Goal: Navigation & Orientation: Find specific page/section

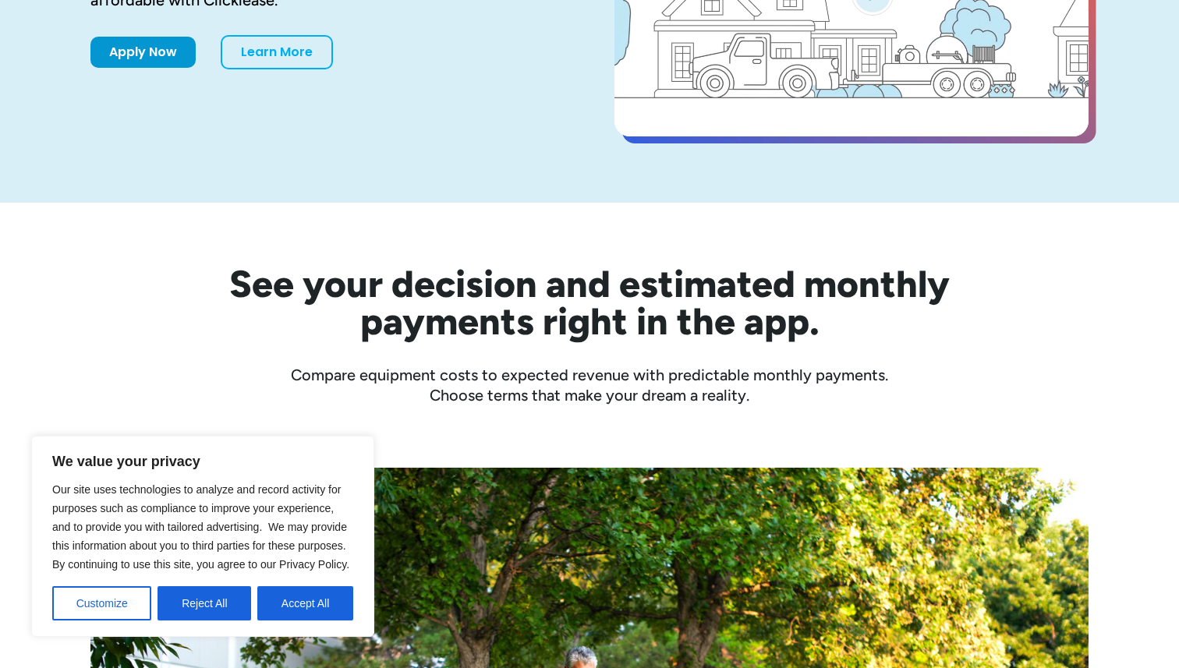
scroll to position [375, 0]
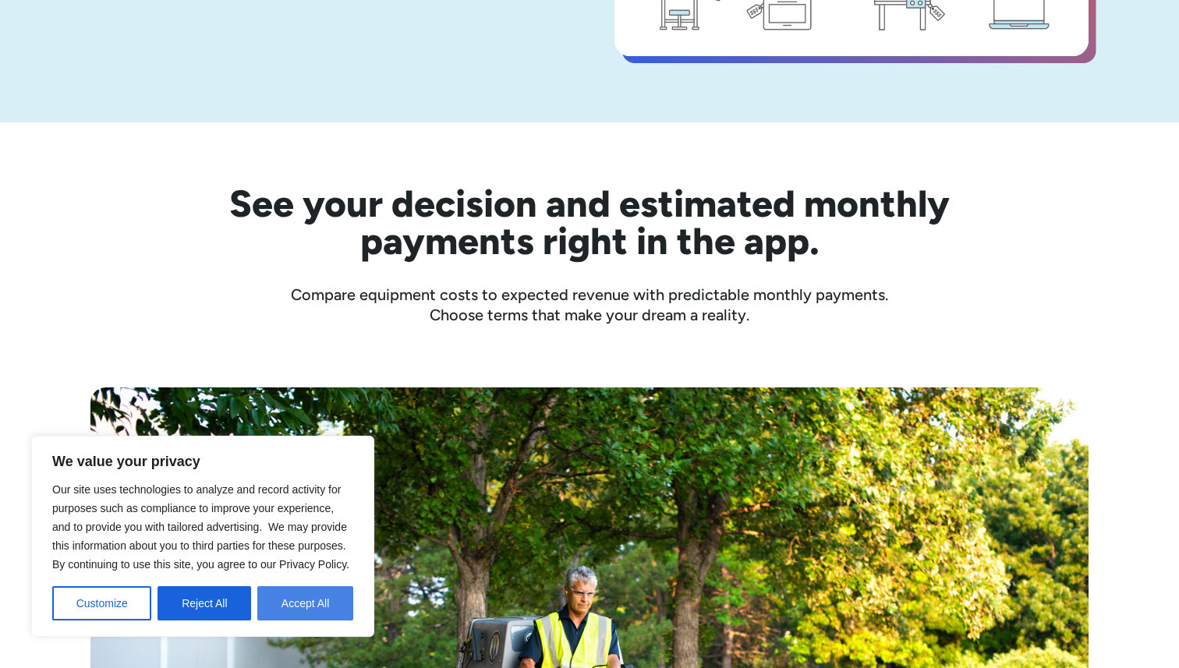
click at [322, 605] on button "Accept All" at bounding box center [305, 603] width 96 height 34
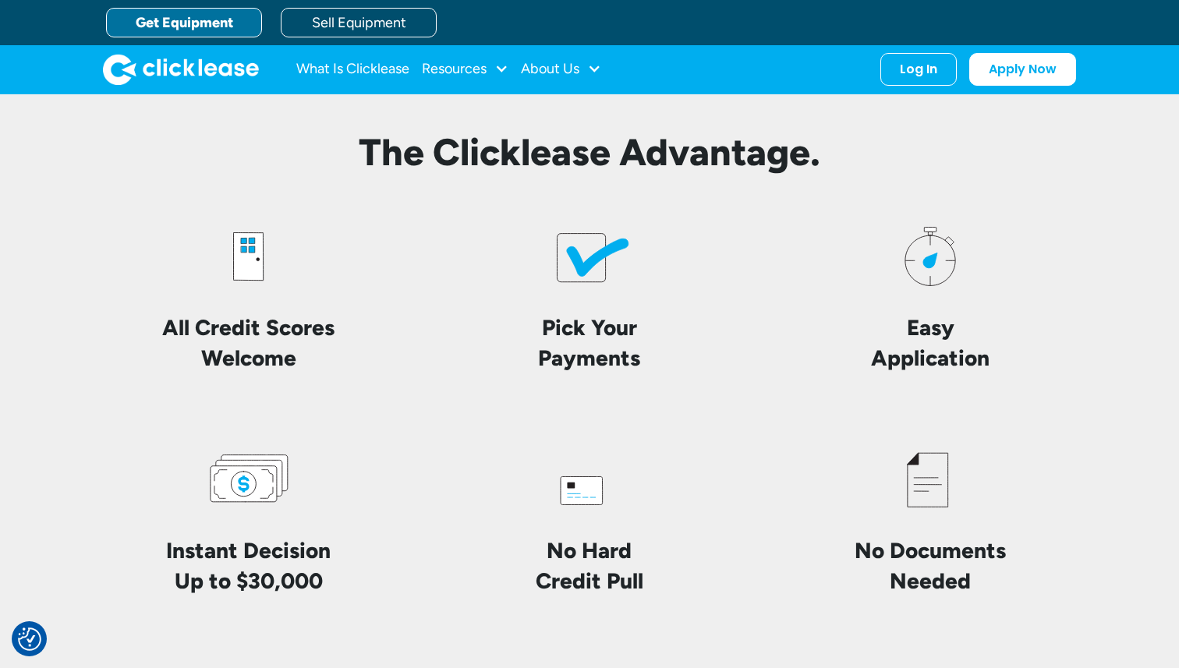
scroll to position [3520, 0]
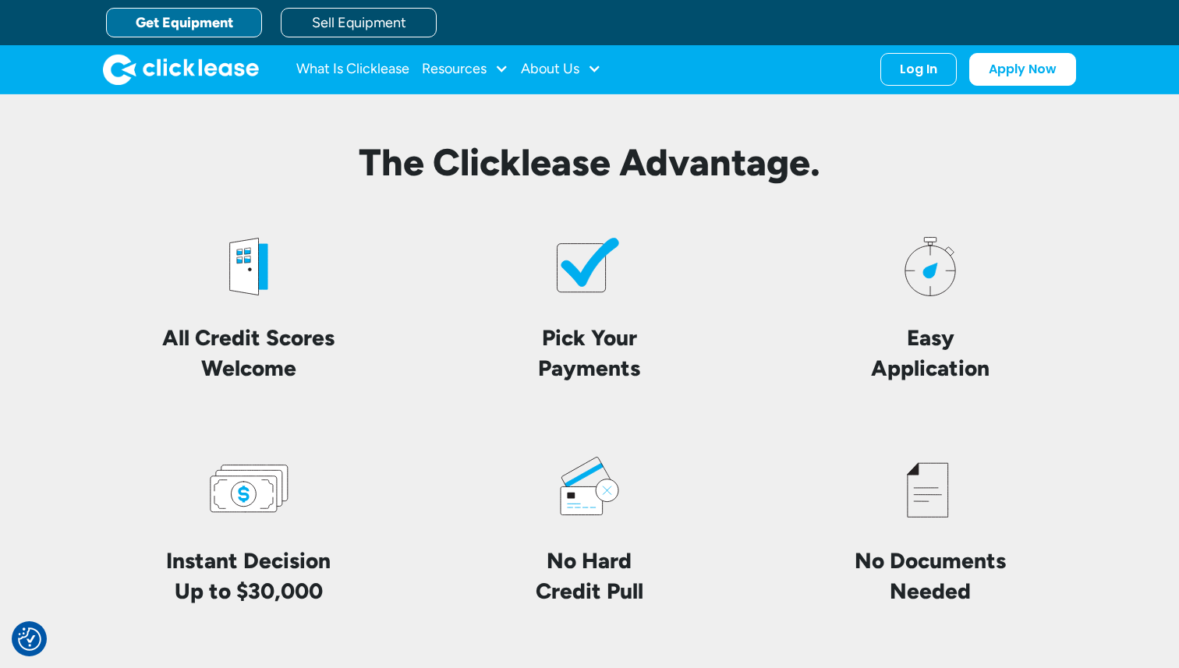
click at [572, 291] on icon at bounding box center [581, 267] width 48 height 48
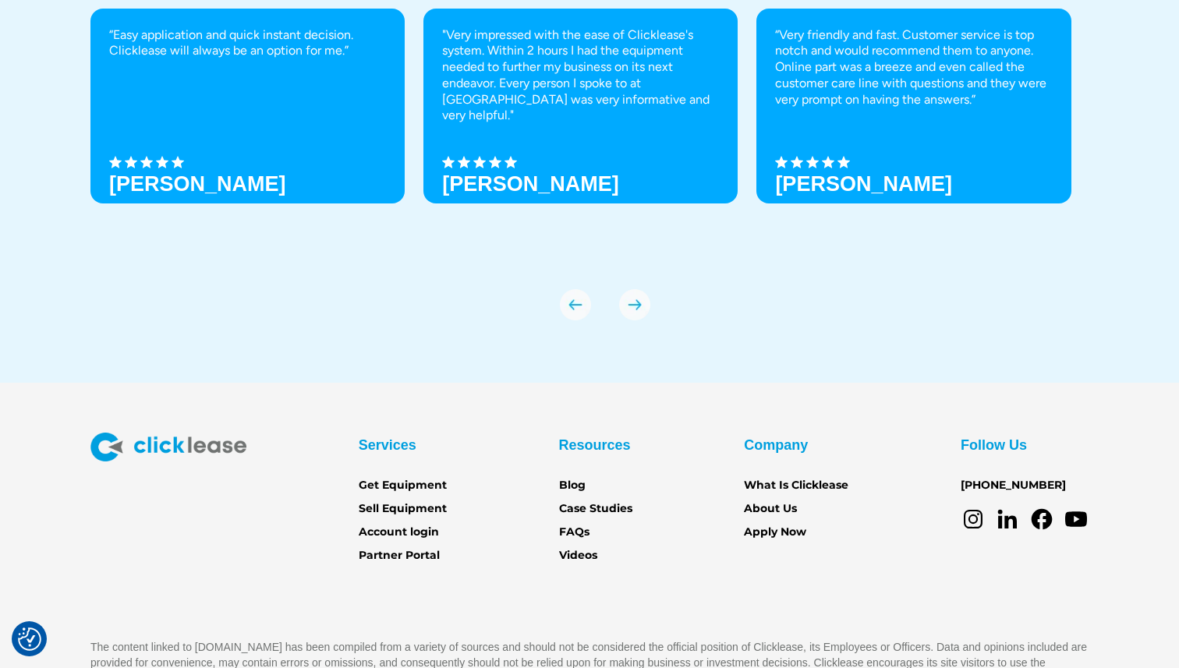
scroll to position [5462, 0]
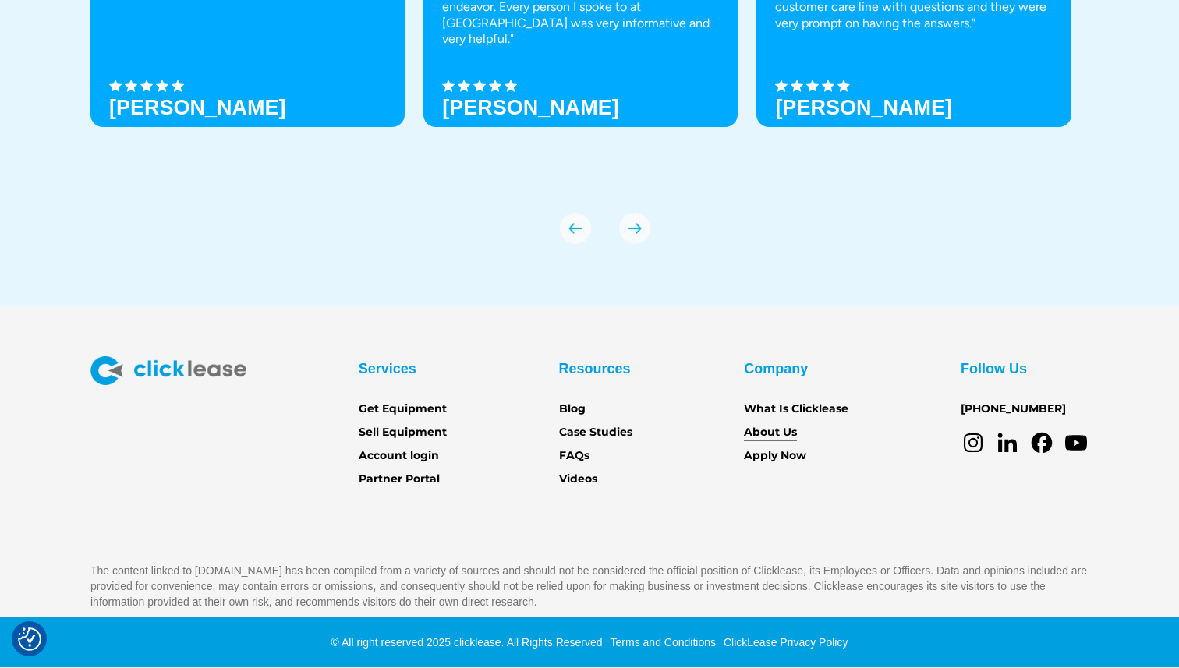
click at [766, 437] on link "About Us" at bounding box center [770, 432] width 53 height 17
